Goal: Information Seeking & Learning: Learn about a topic

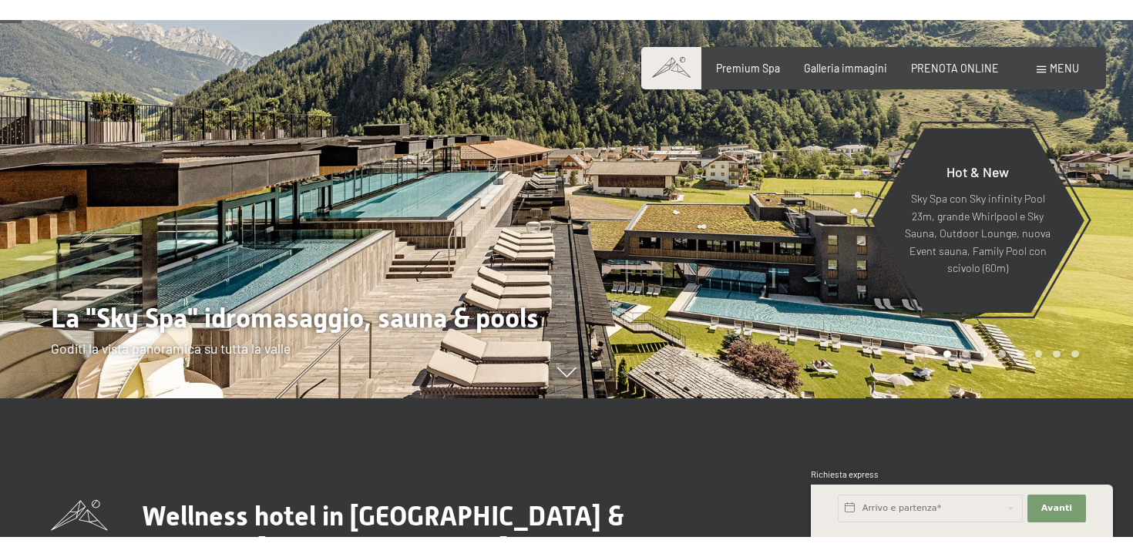
scroll to position [136, 0]
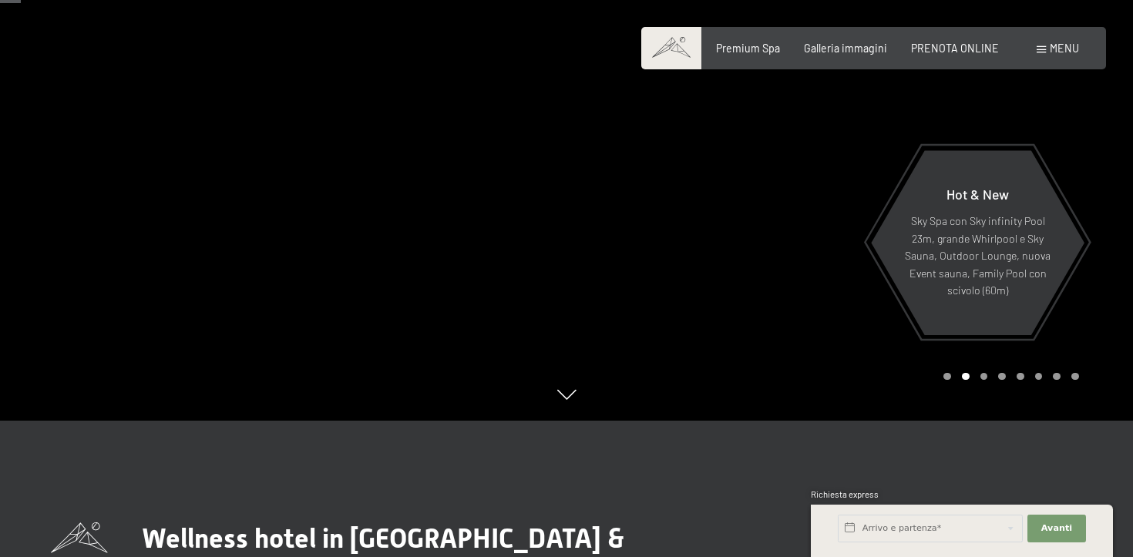
click at [1039, 49] on span at bounding box center [1041, 49] width 9 height 7
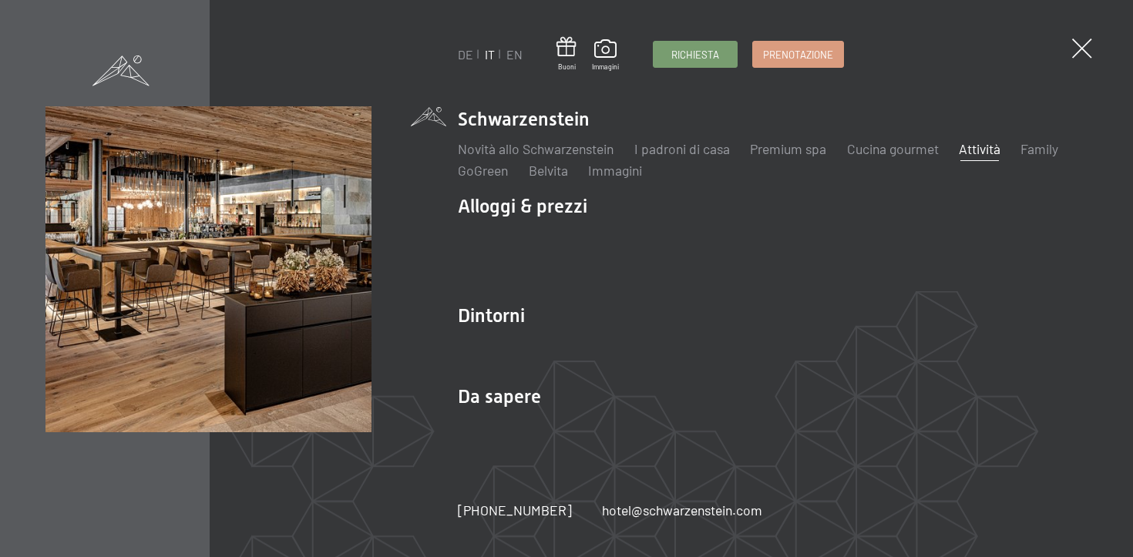
click at [976, 150] on link "Attività" at bounding box center [980, 148] width 42 height 17
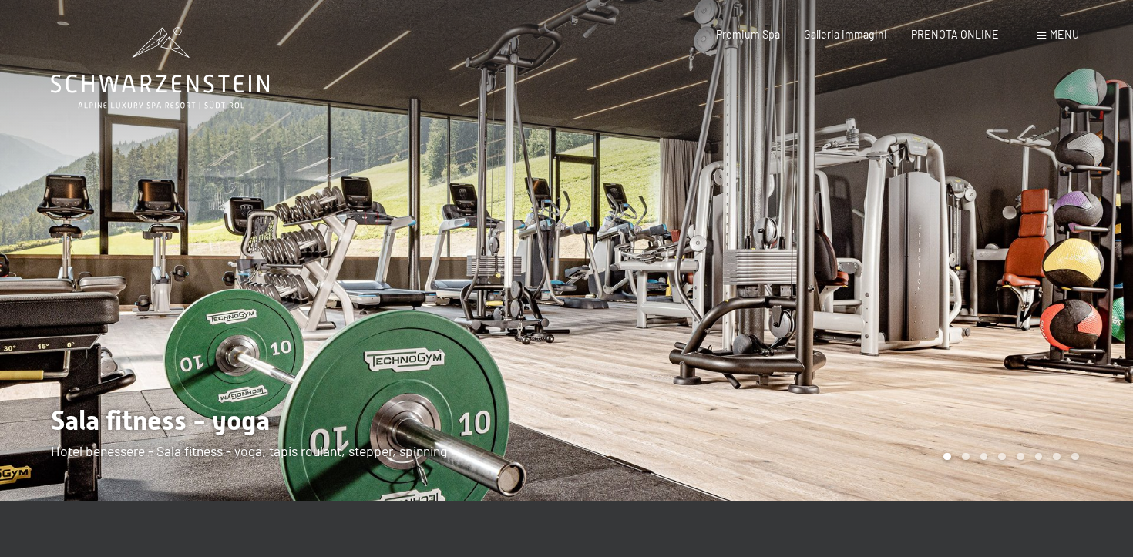
click at [1049, 32] on div "Menu" at bounding box center [1058, 34] width 42 height 15
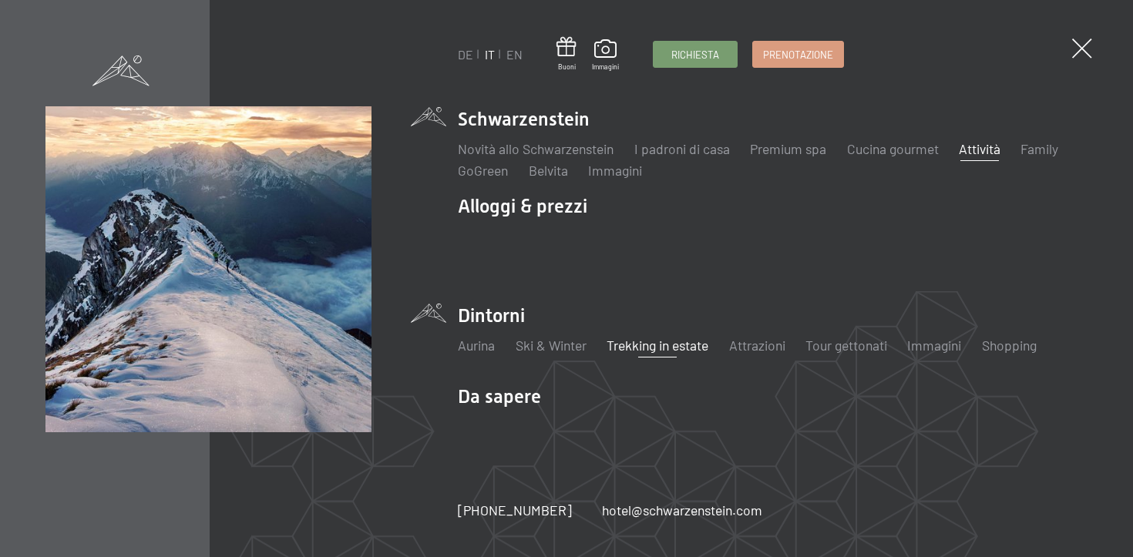
click at [635, 352] on link "Trekking in estate" at bounding box center [658, 345] width 102 height 17
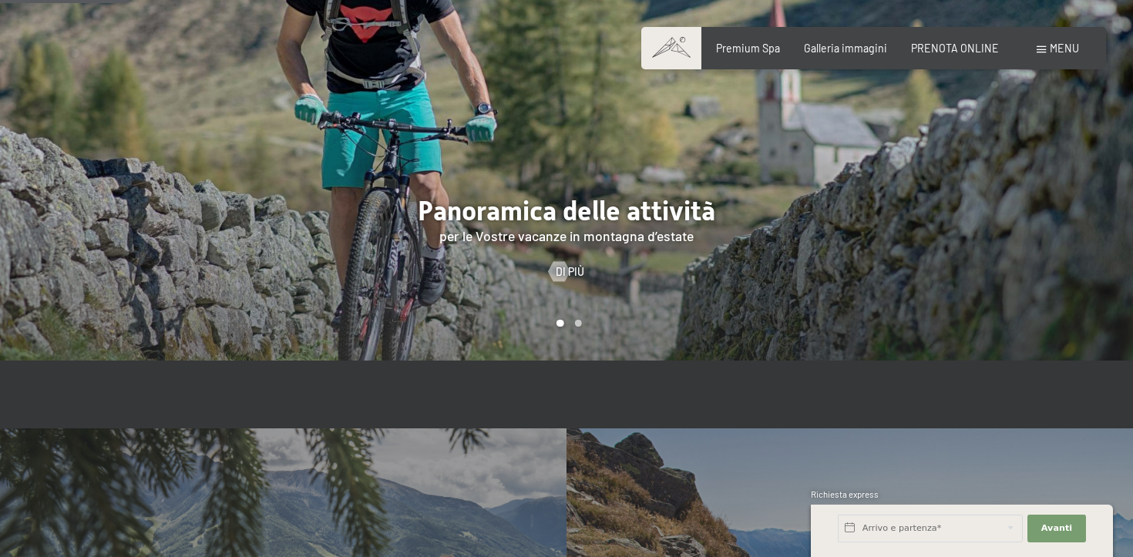
scroll to position [1038, 0]
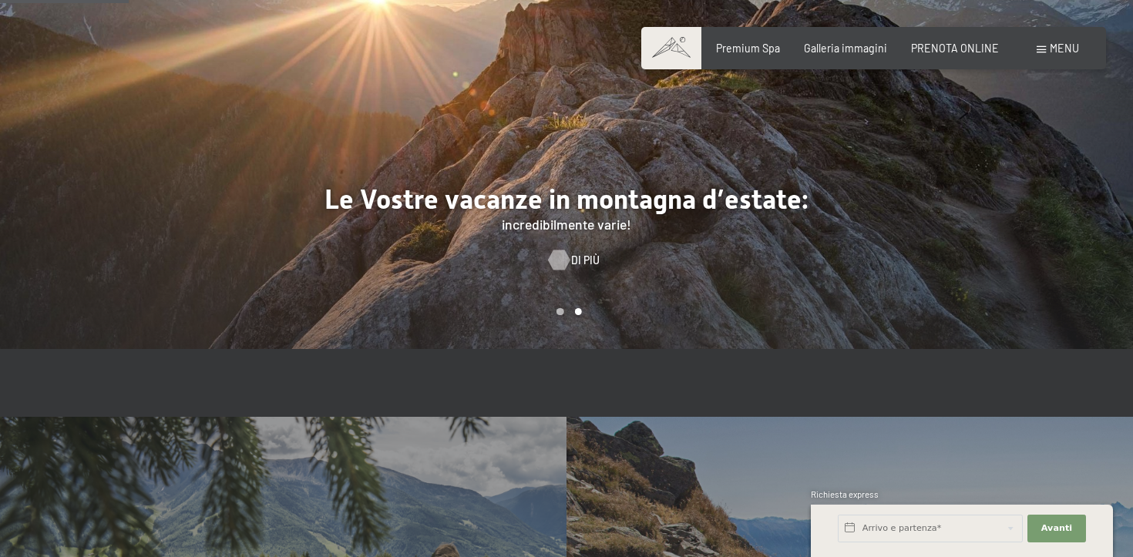
click at [562, 250] on div at bounding box center [560, 260] width 12 height 20
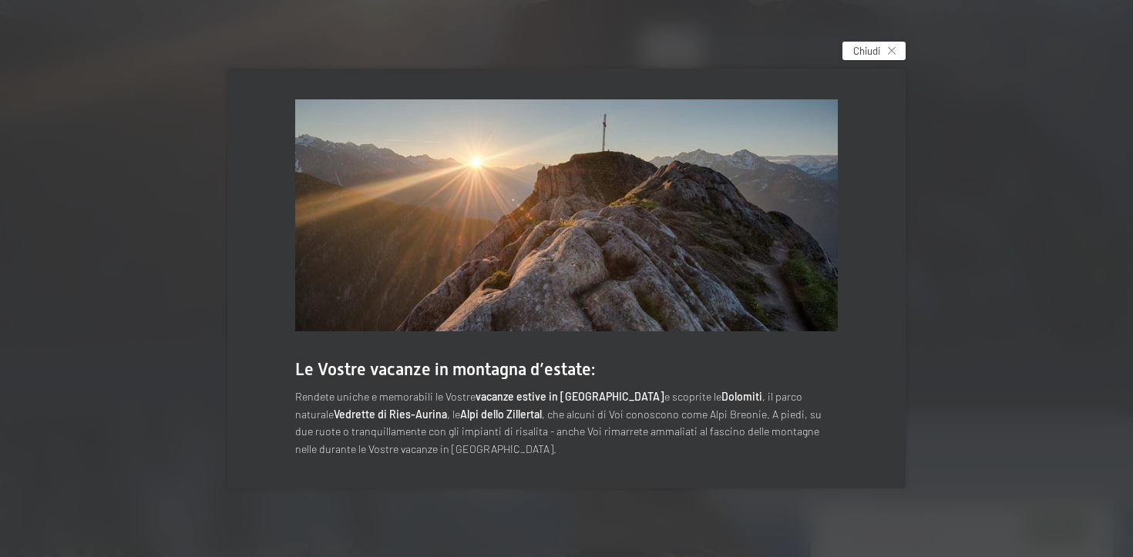
click at [863, 51] on span "Chiudi" at bounding box center [867, 51] width 27 height 14
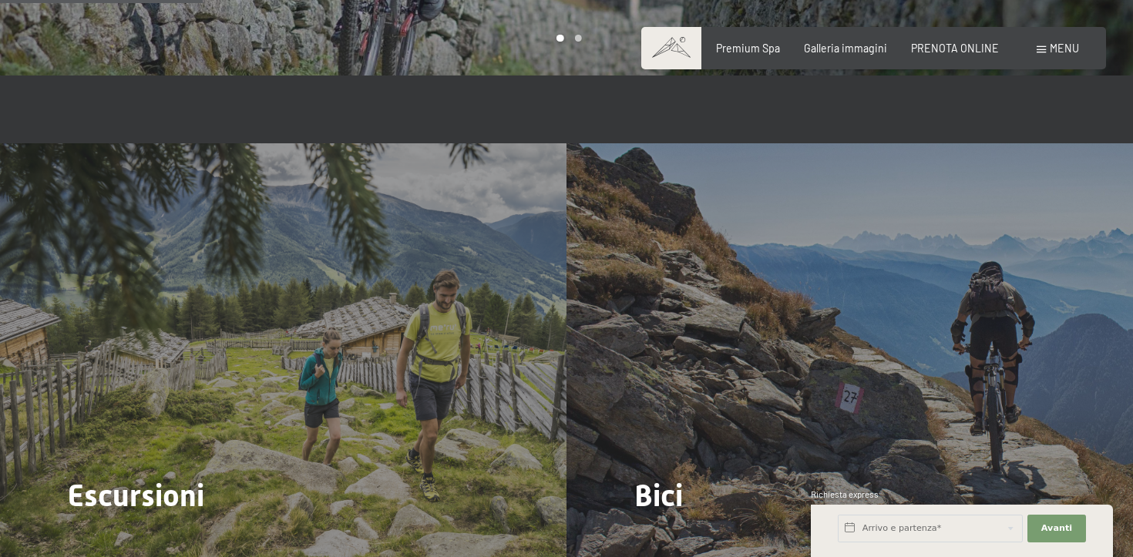
scroll to position [1308, 0]
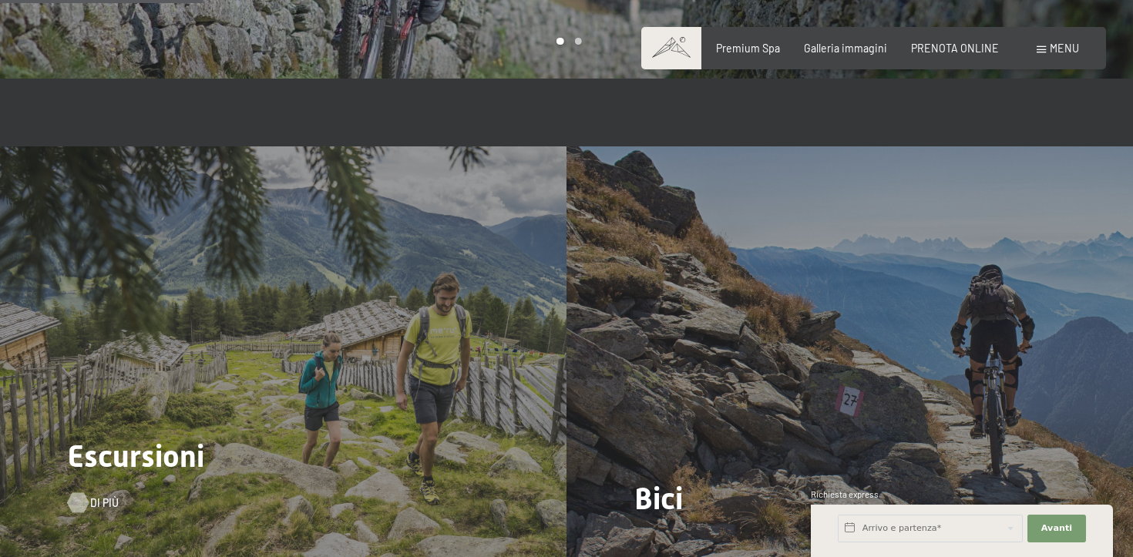
click at [84, 493] on div at bounding box center [78, 503] width 12 height 20
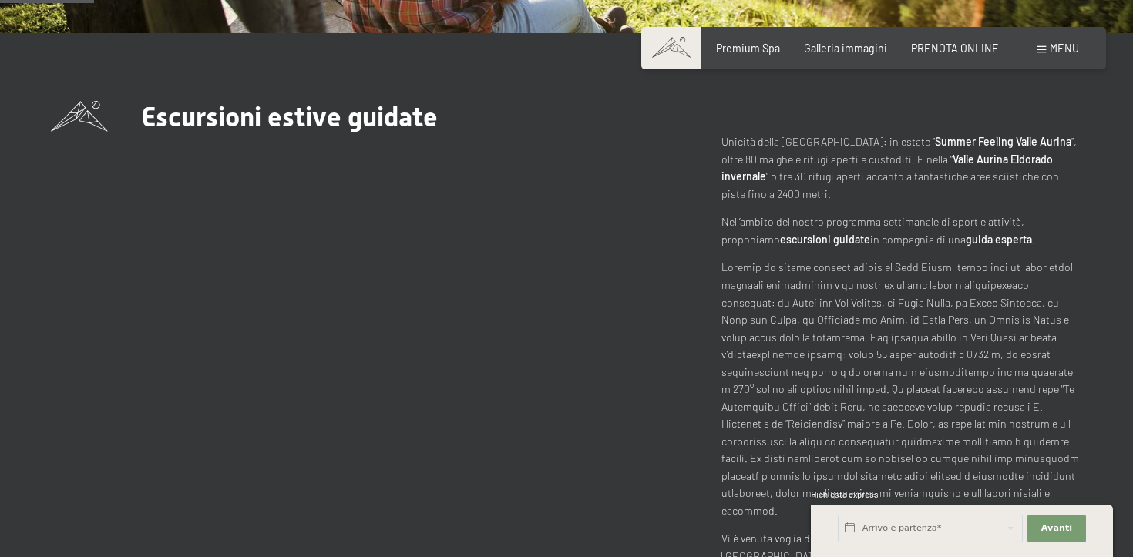
scroll to position [495, 0]
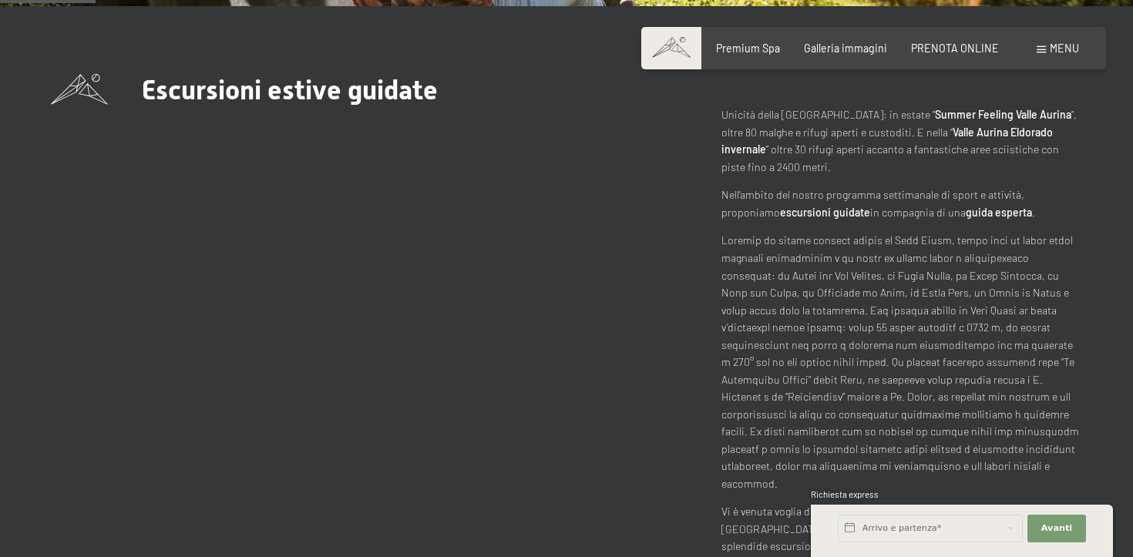
click at [273, 382] on div "Escursioni estive guidate Unicità della Valle Aurina: in estate “ Summer Feelin…" at bounding box center [567, 378] width 1032 height 608
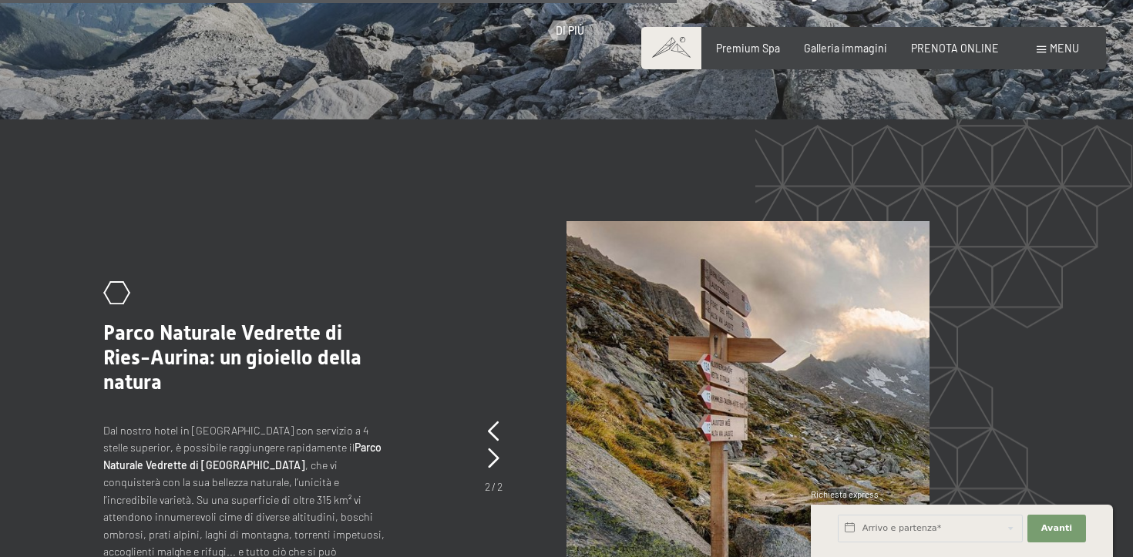
scroll to position [3709, 0]
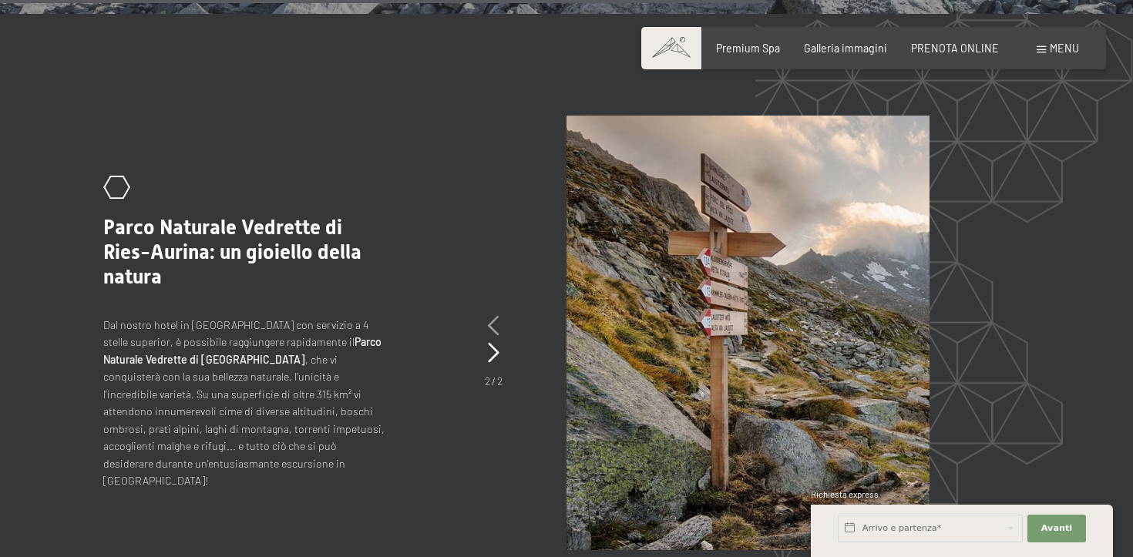
click at [492, 316] on icon at bounding box center [494, 326] width 12 height 20
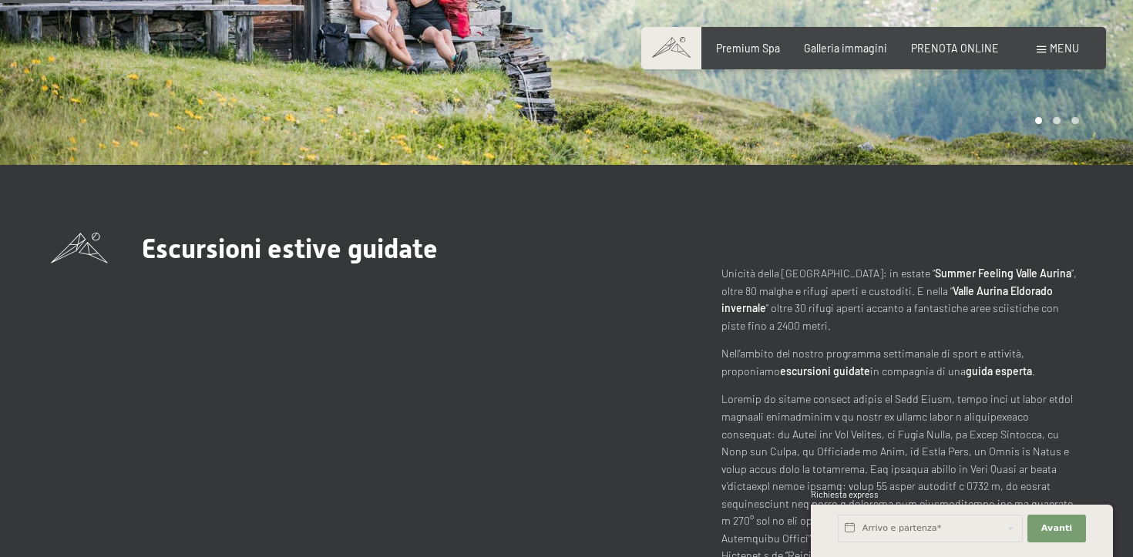
scroll to position [356, 0]
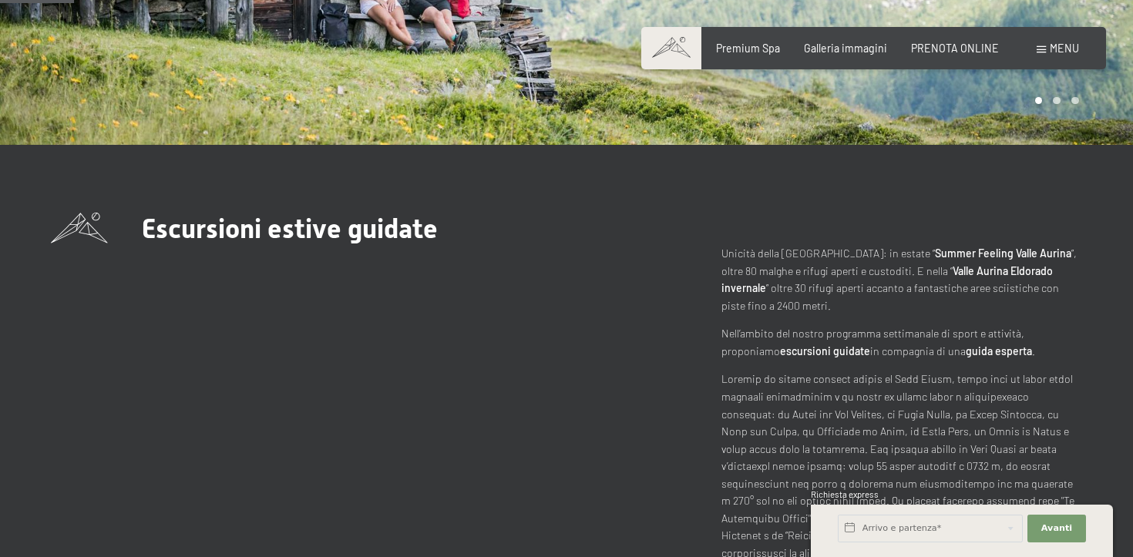
click at [1050, 48] on span "Menu" at bounding box center [1064, 48] width 29 height 13
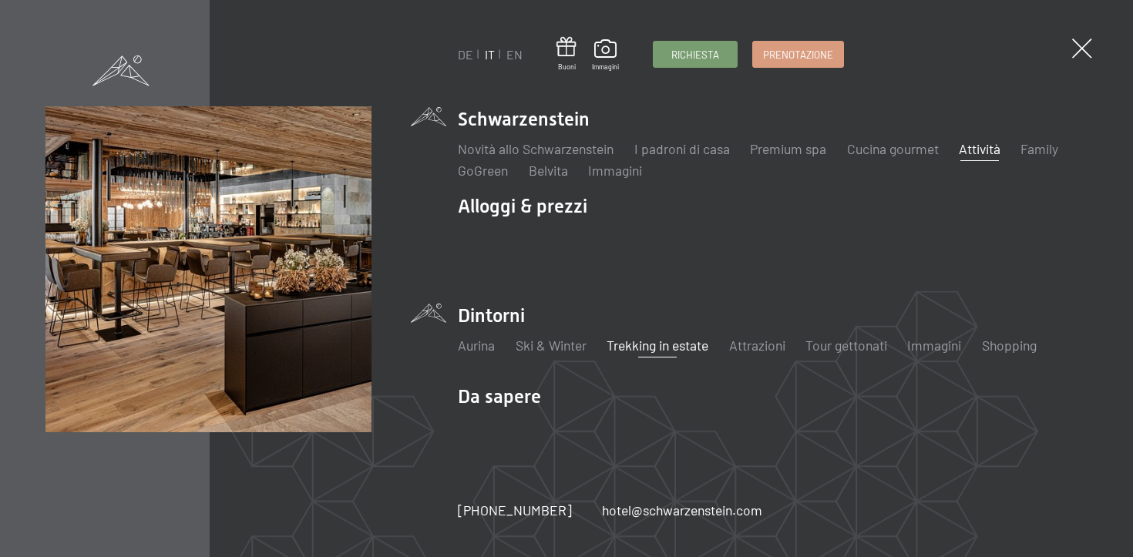
click at [965, 147] on link "Attività" at bounding box center [980, 148] width 42 height 17
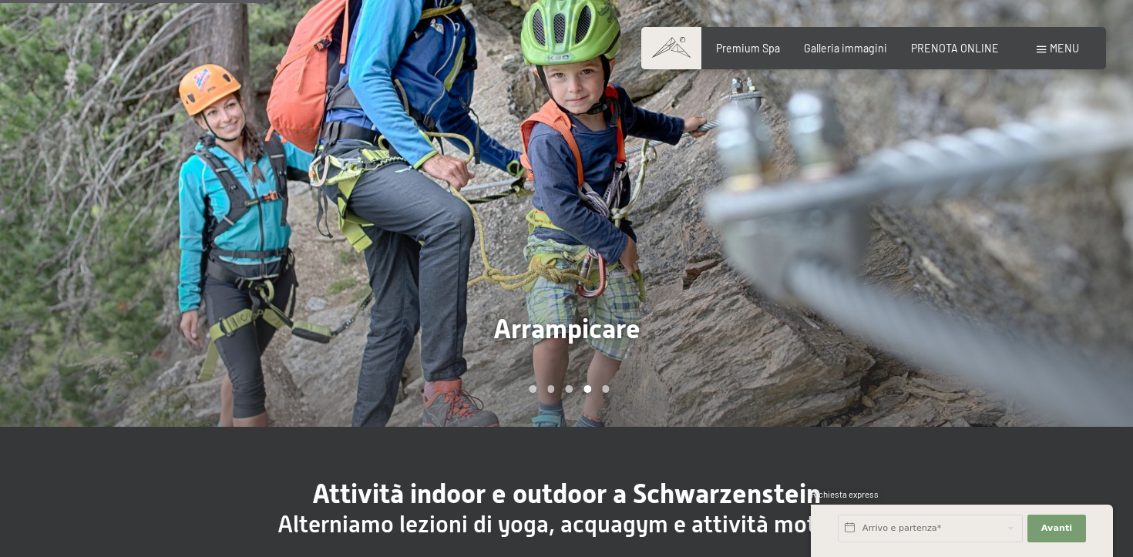
scroll to position [1154, 0]
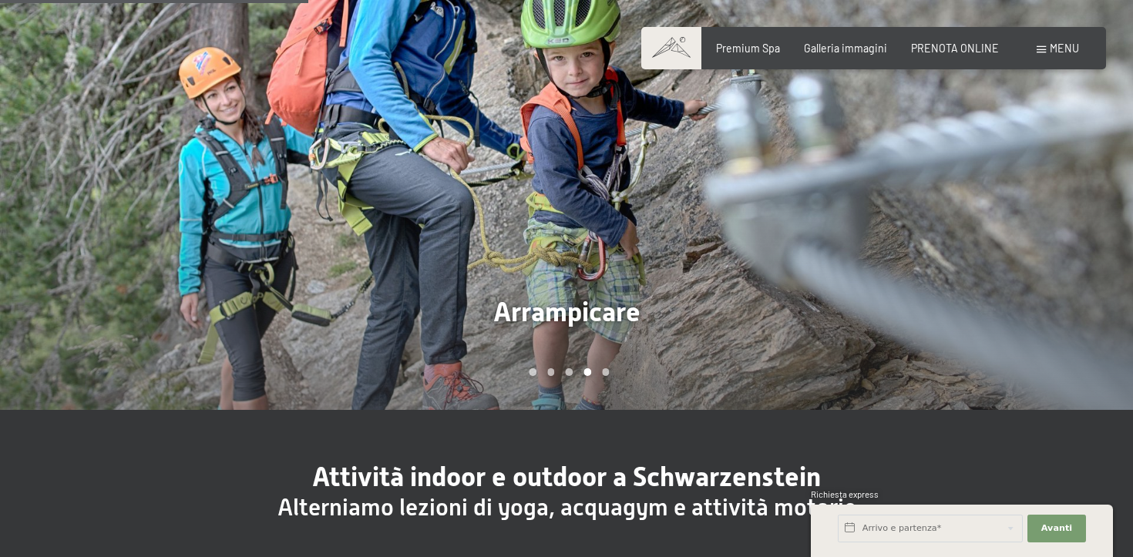
click at [594, 298] on div at bounding box center [850, 166] width 567 height 485
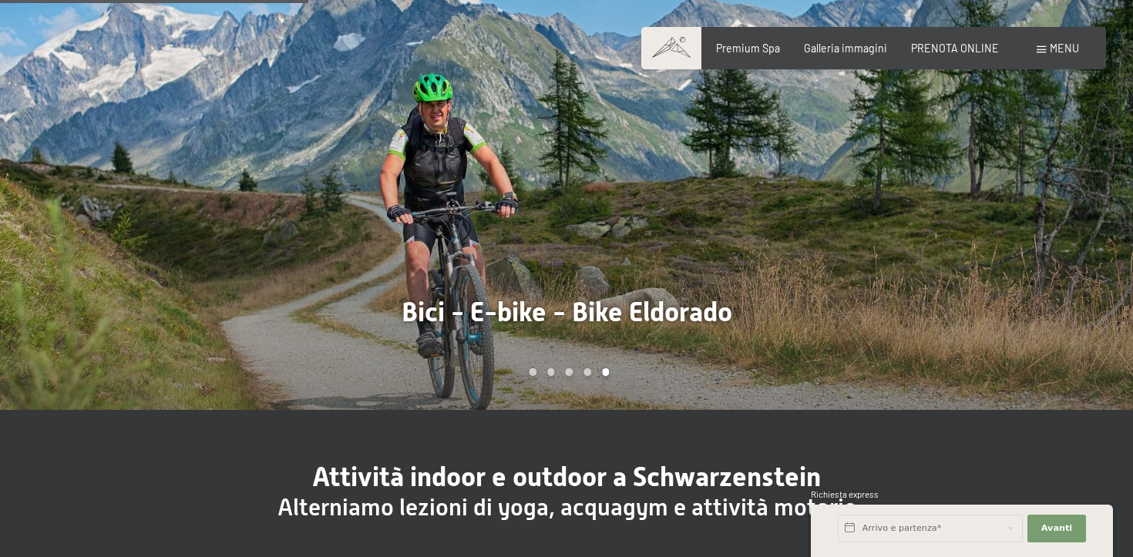
click at [636, 281] on div at bounding box center [850, 166] width 567 height 485
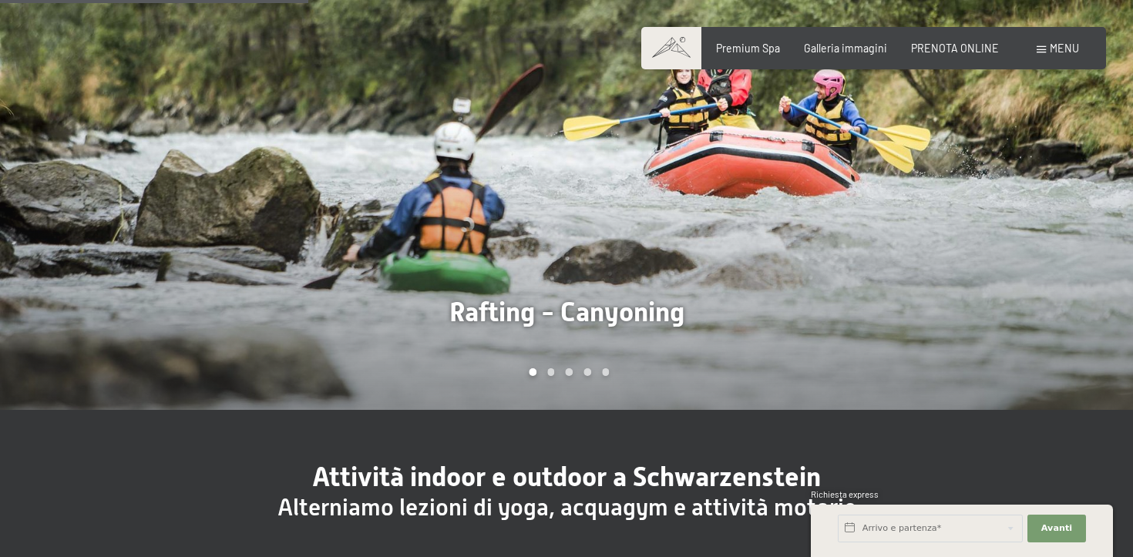
click at [714, 248] on div at bounding box center [850, 166] width 567 height 485
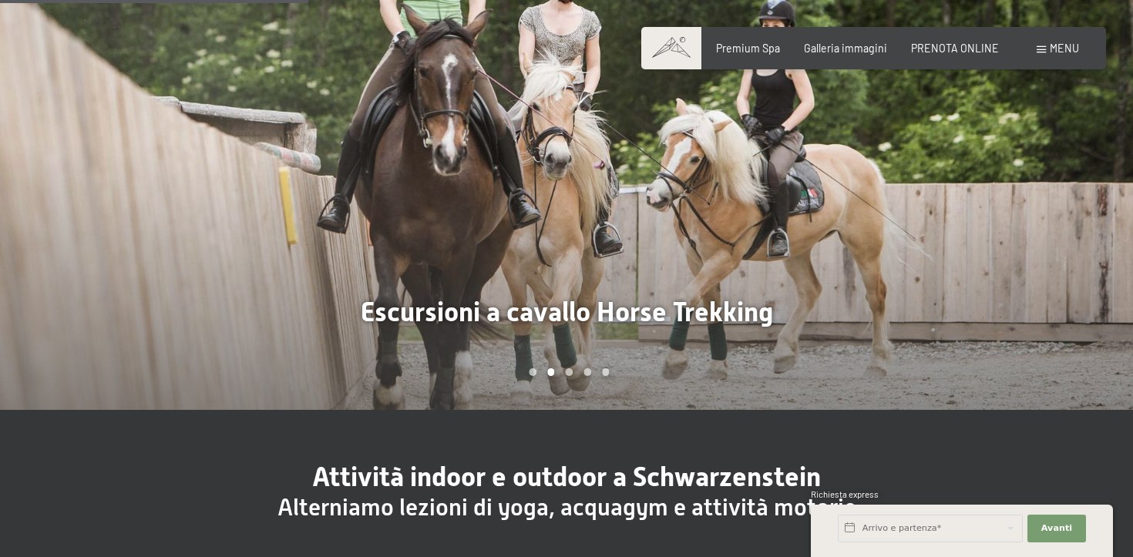
click at [714, 248] on div at bounding box center [850, 166] width 567 height 485
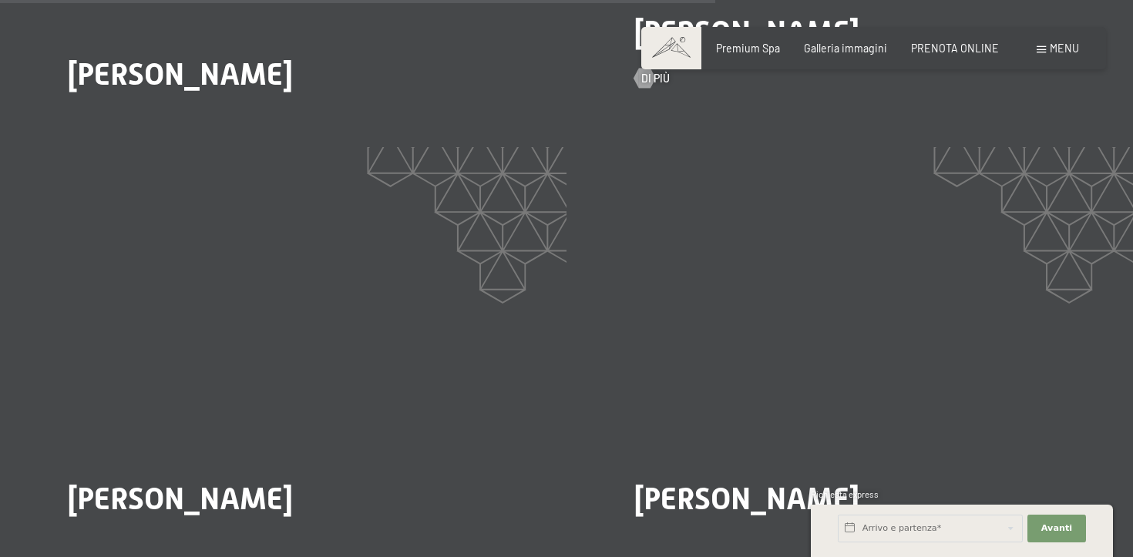
scroll to position [2955, 0]
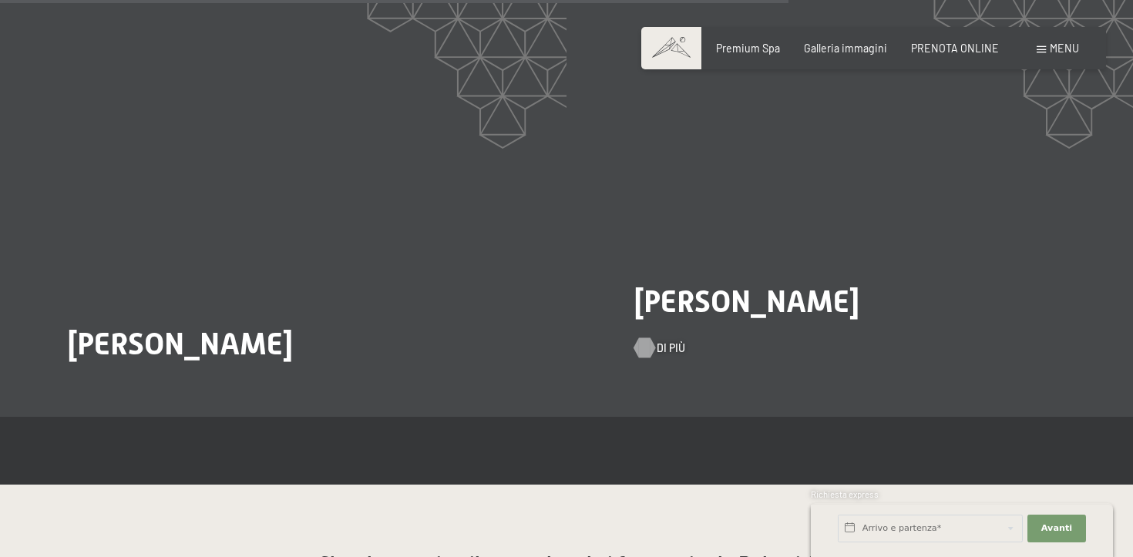
click at [651, 338] on div at bounding box center [645, 348] width 12 height 20
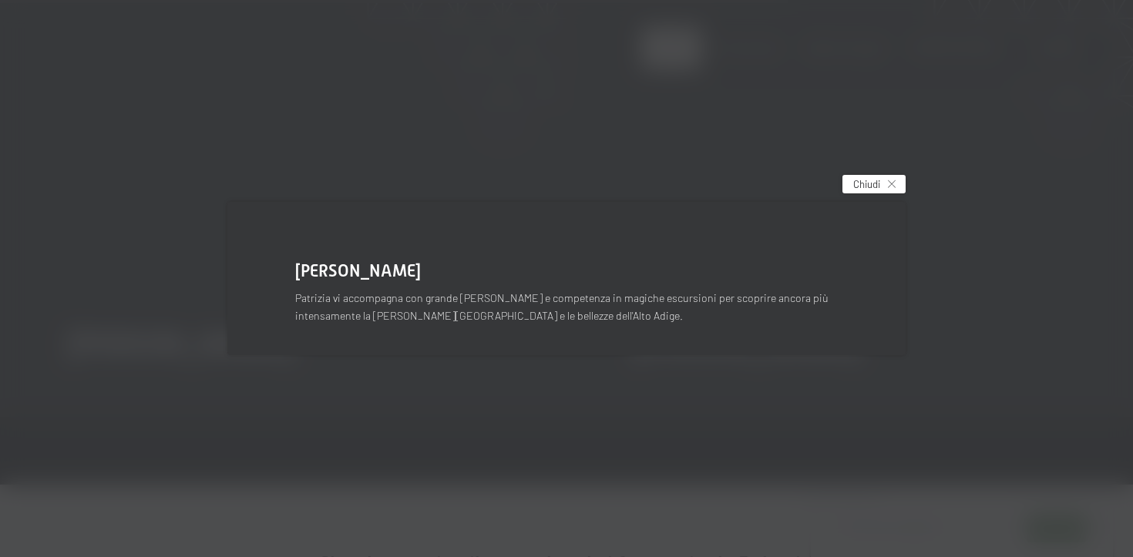
click at [873, 191] on div "Chiudi" at bounding box center [874, 184] width 63 height 19
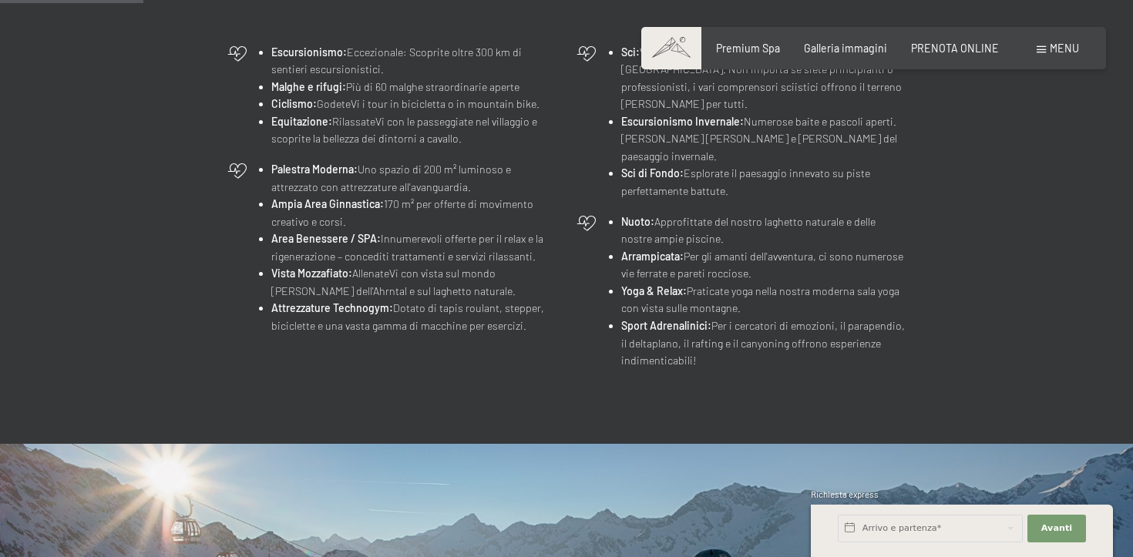
scroll to position [915, 0]
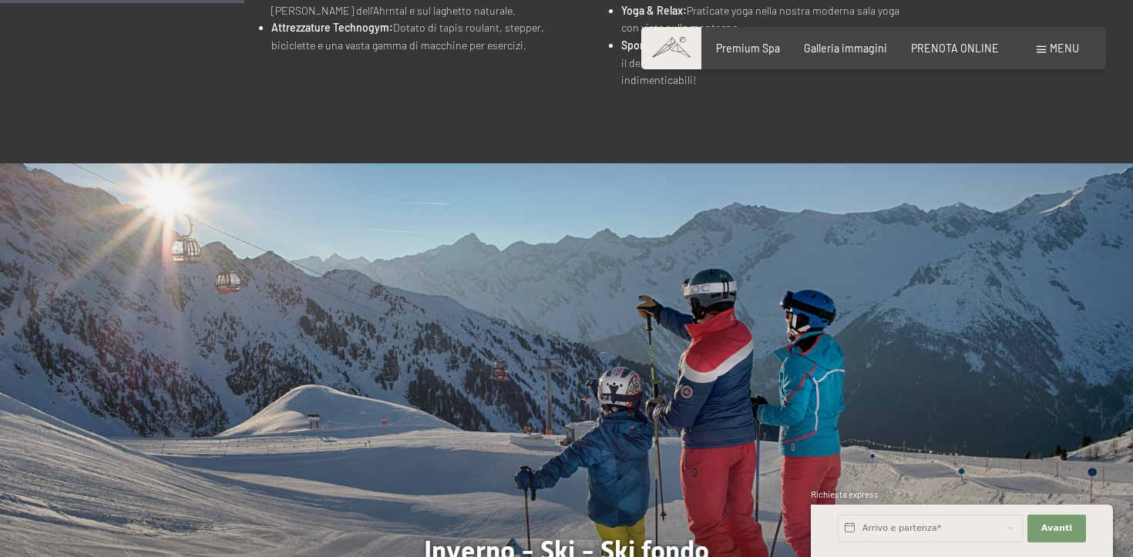
click at [1045, 56] on div "Prenotazione Richiesta Premium Spa Galleria immagini PRENOTA ONLINE Menu DE IT …" at bounding box center [873, 48] width 410 height 15
click at [1049, 45] on div "Menu" at bounding box center [1058, 48] width 42 height 15
